Goal: Task Accomplishment & Management: Use online tool/utility

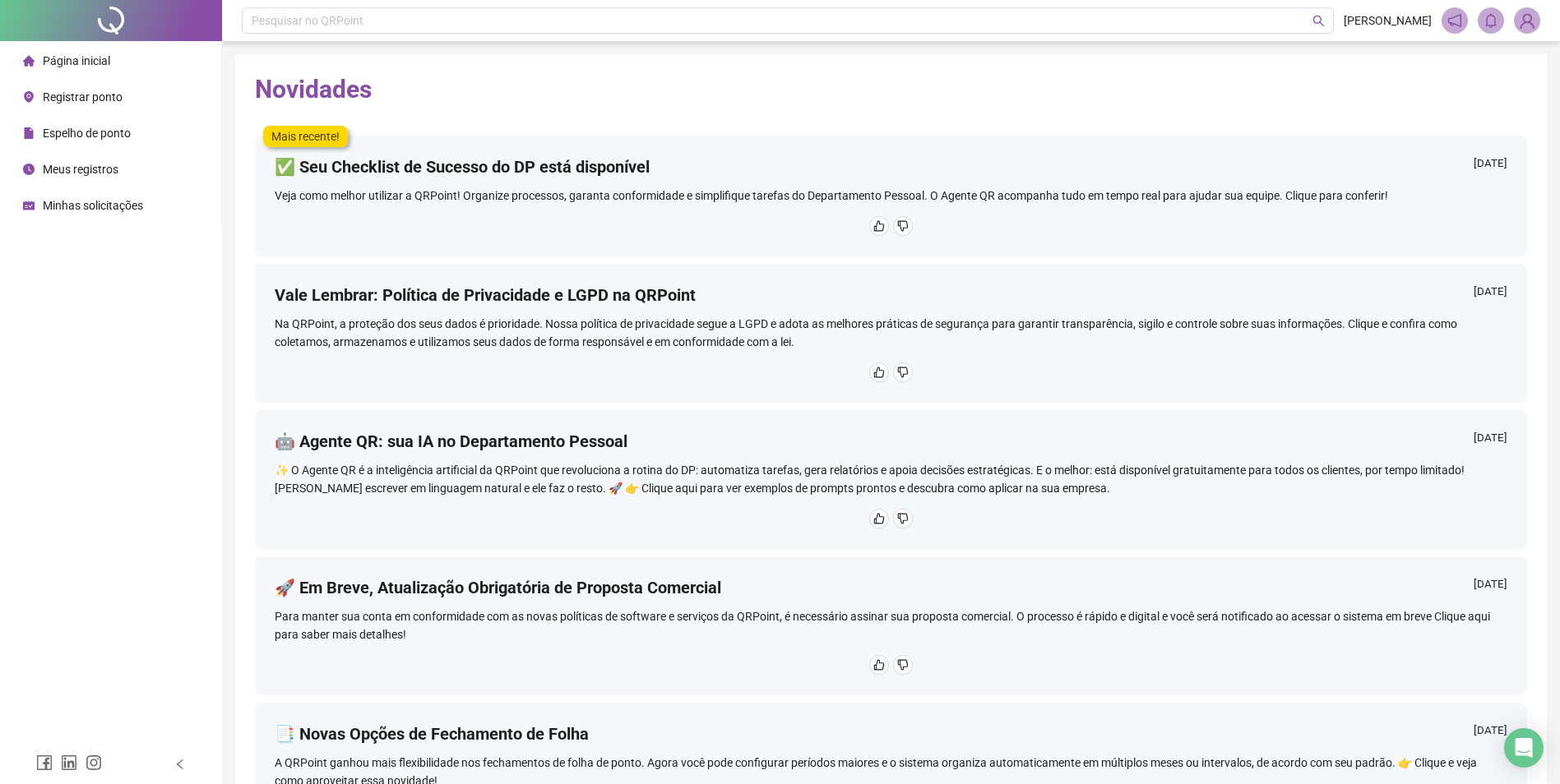
click at [115, 97] on span "Registrar ponto" at bounding box center [82, 97] width 80 height 13
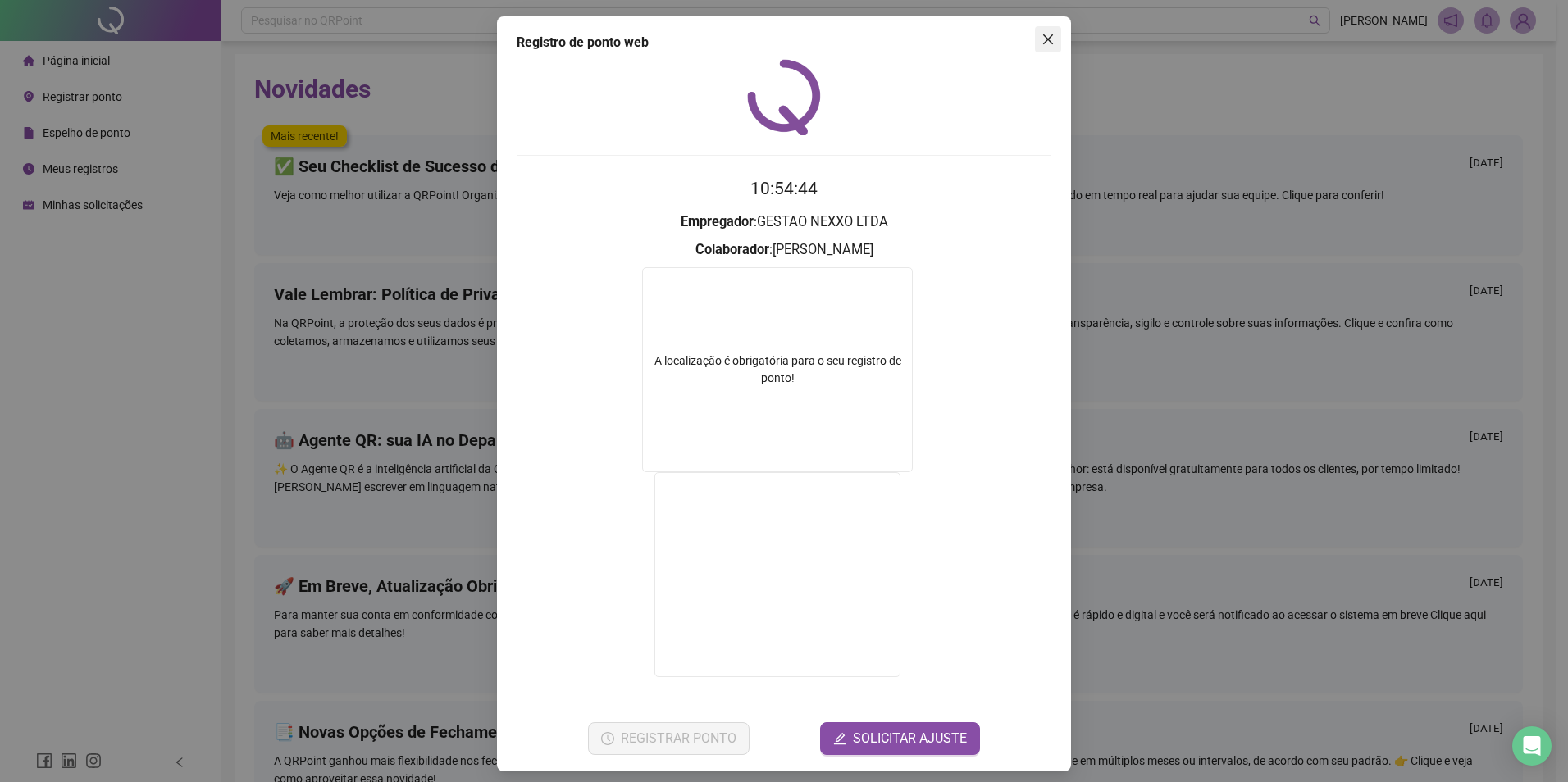
click at [773, 43] on span "Close" at bounding box center [1047, 38] width 27 height 13
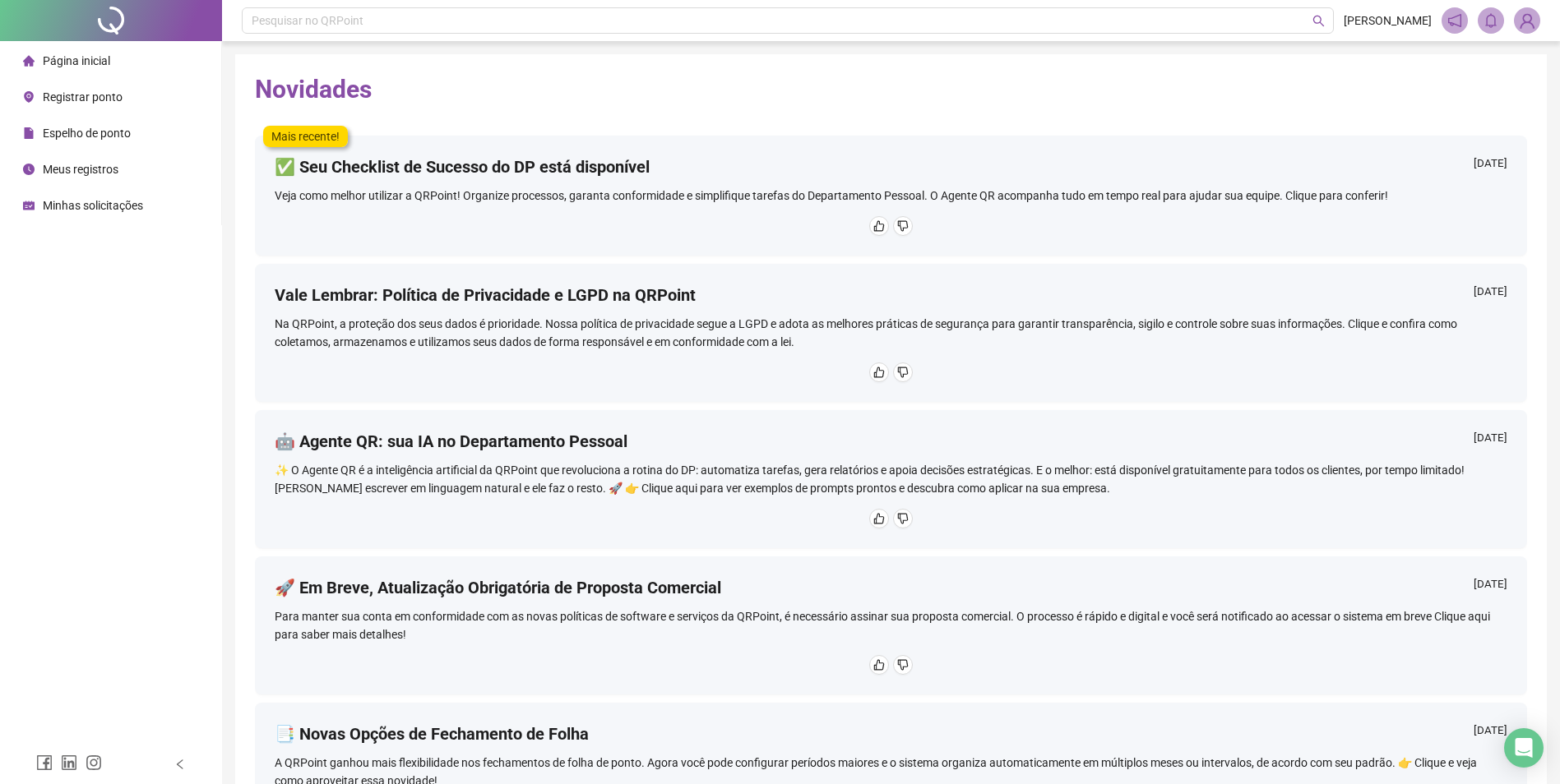
click at [117, 91] on span "Registrar ponto" at bounding box center [82, 97] width 80 height 13
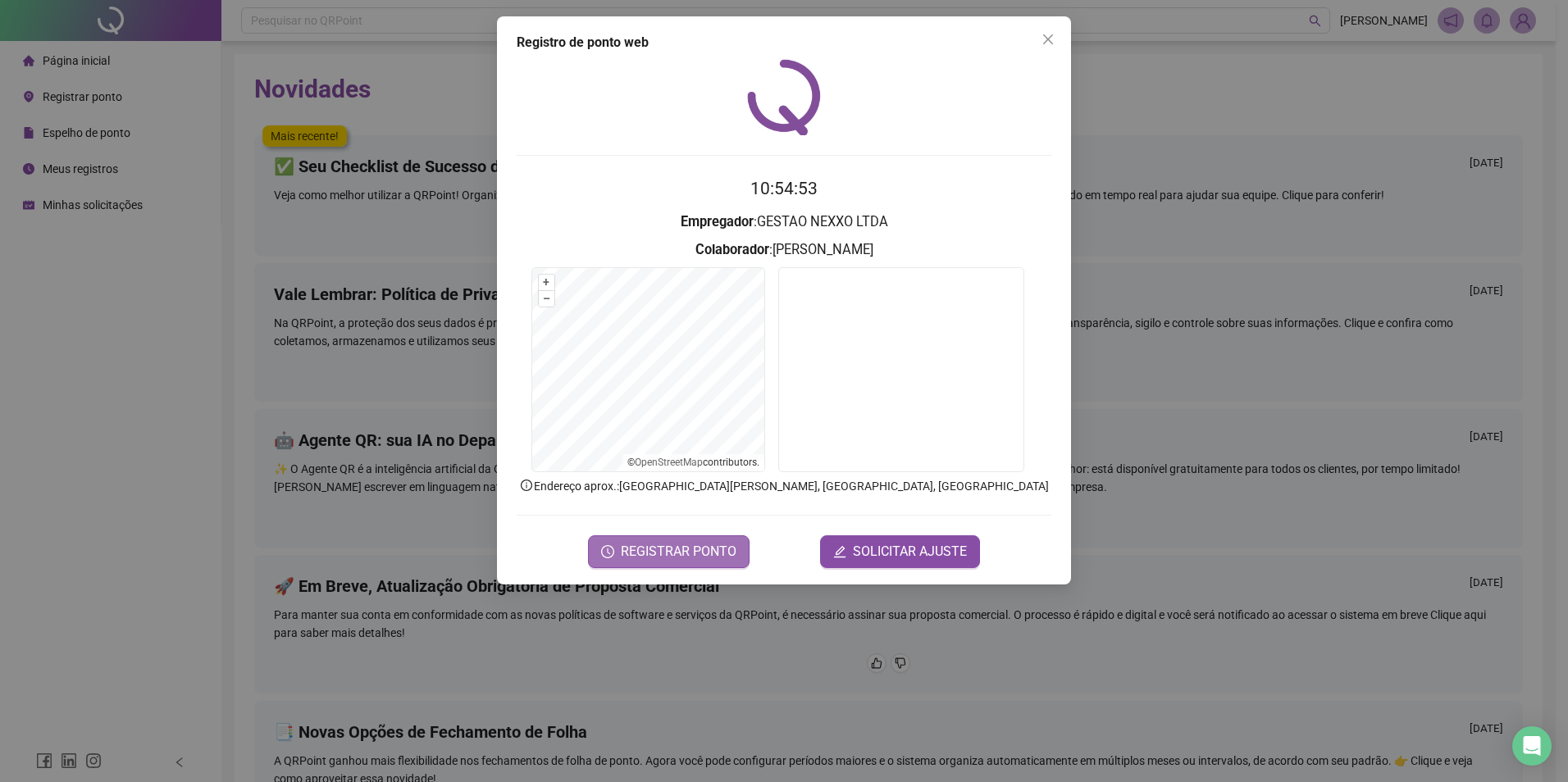
click at [719, 513] on span "REGISTRAR PONTO" at bounding box center [679, 552] width 116 height 20
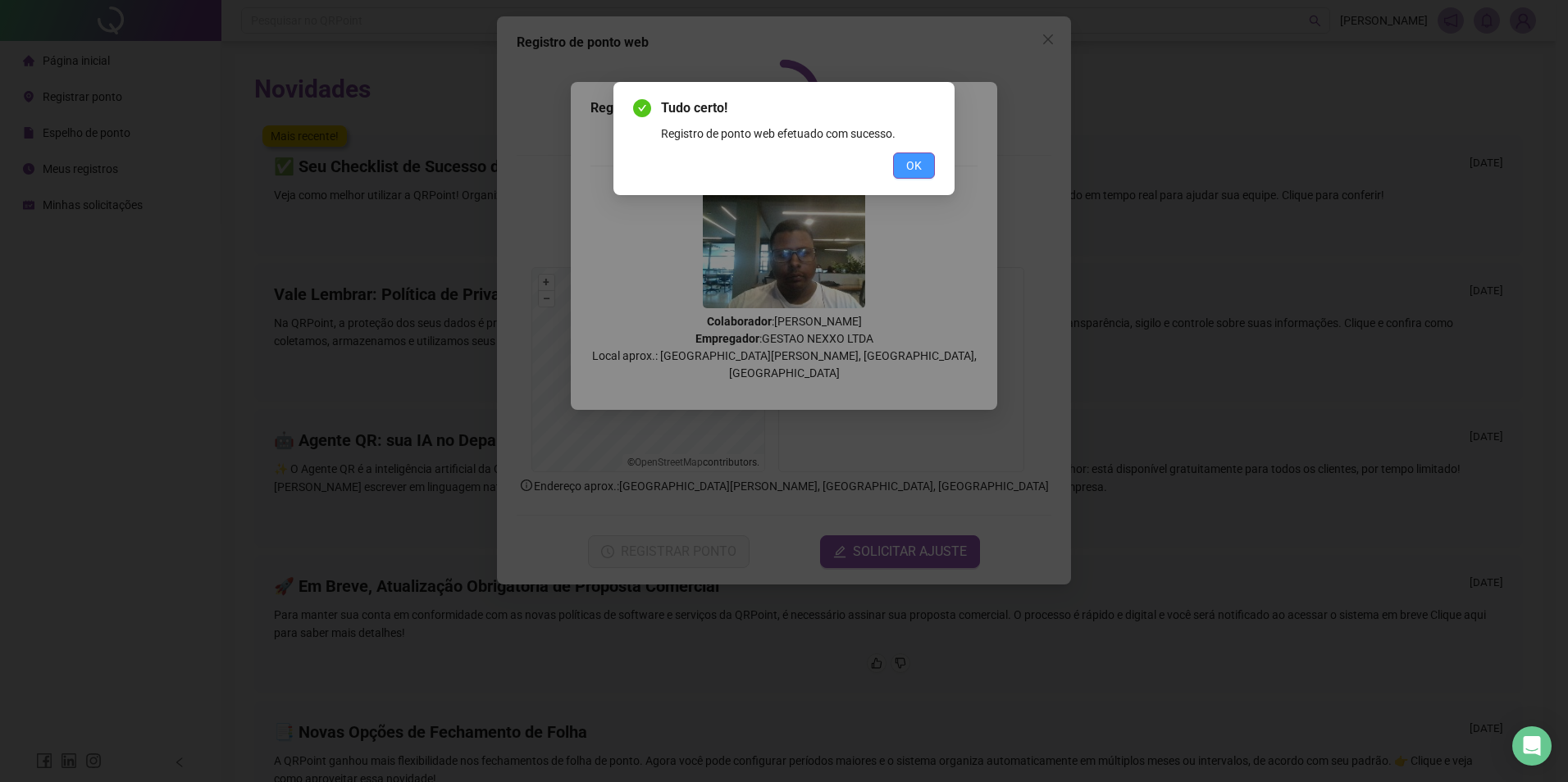
click at [773, 166] on span "OK" at bounding box center [914, 165] width 16 height 18
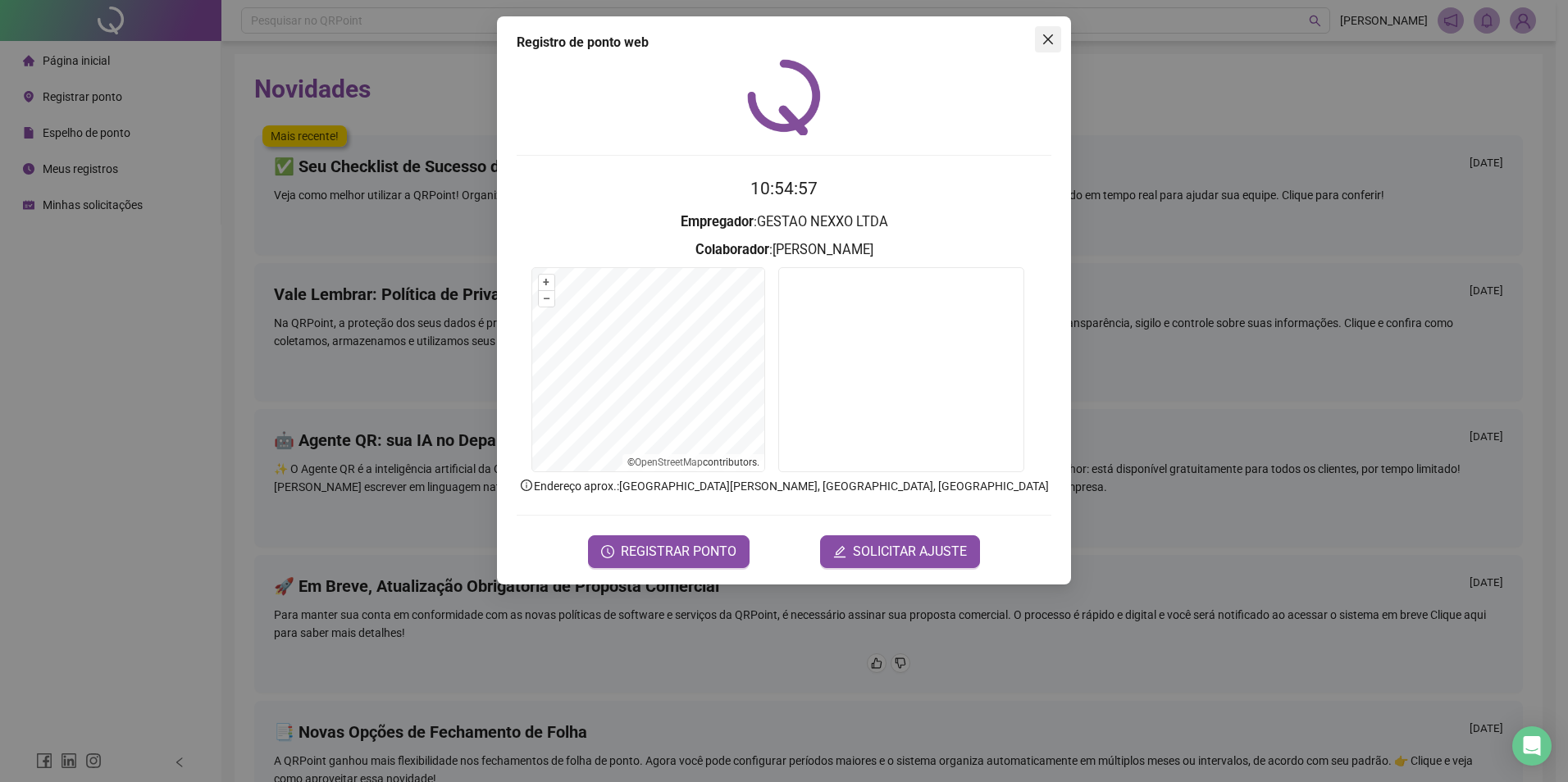
click at [773, 43] on icon "close" at bounding box center [1047, 38] width 13 height 13
